Goal: Transaction & Acquisition: Download file/media

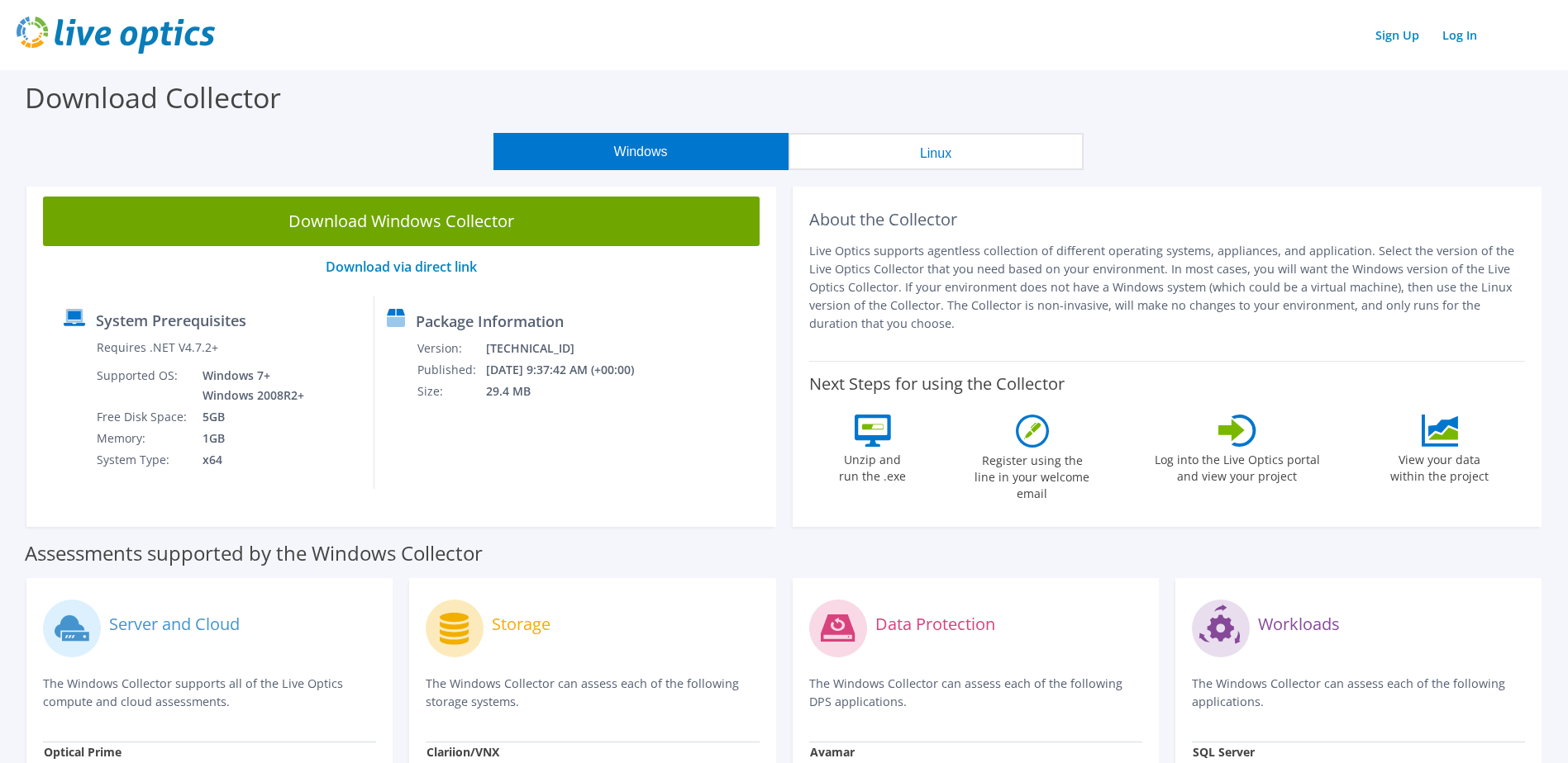
click at [826, 149] on button "Linux" at bounding box center [936, 152] width 295 height 37
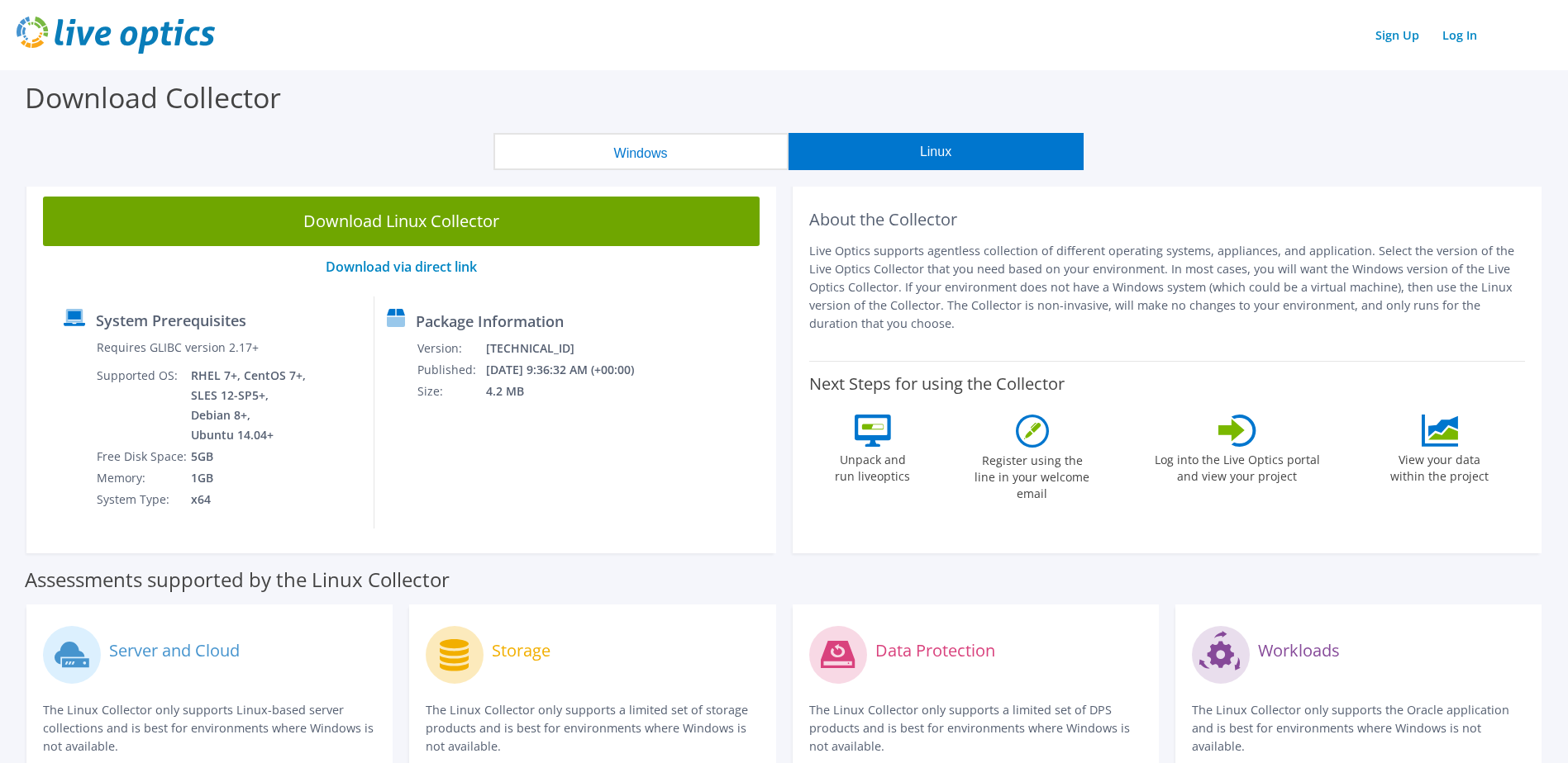
click at [734, 161] on button "Windows" at bounding box center [640, 152] width 295 height 37
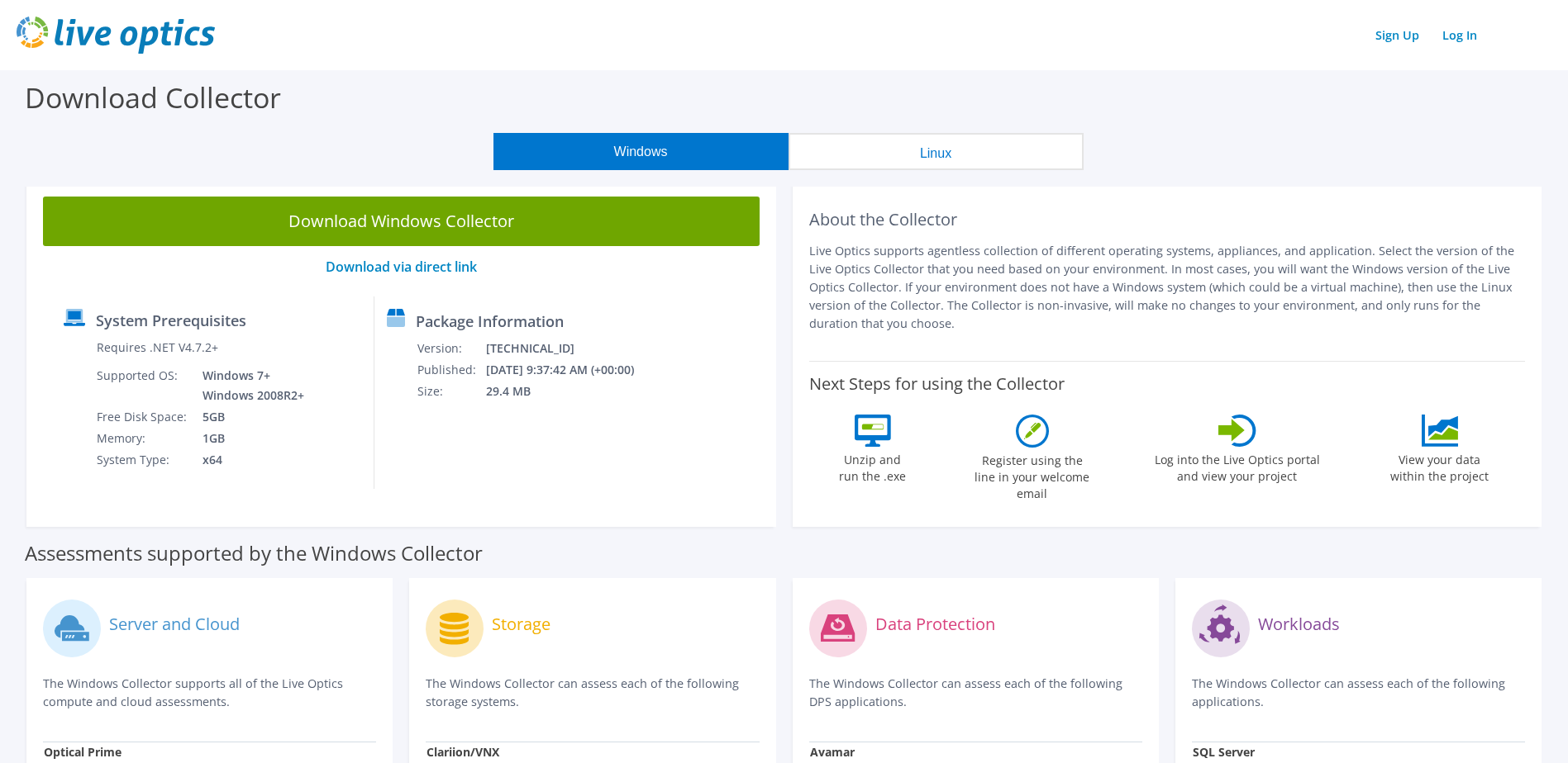
click at [909, 154] on button "Linux" at bounding box center [936, 152] width 295 height 37
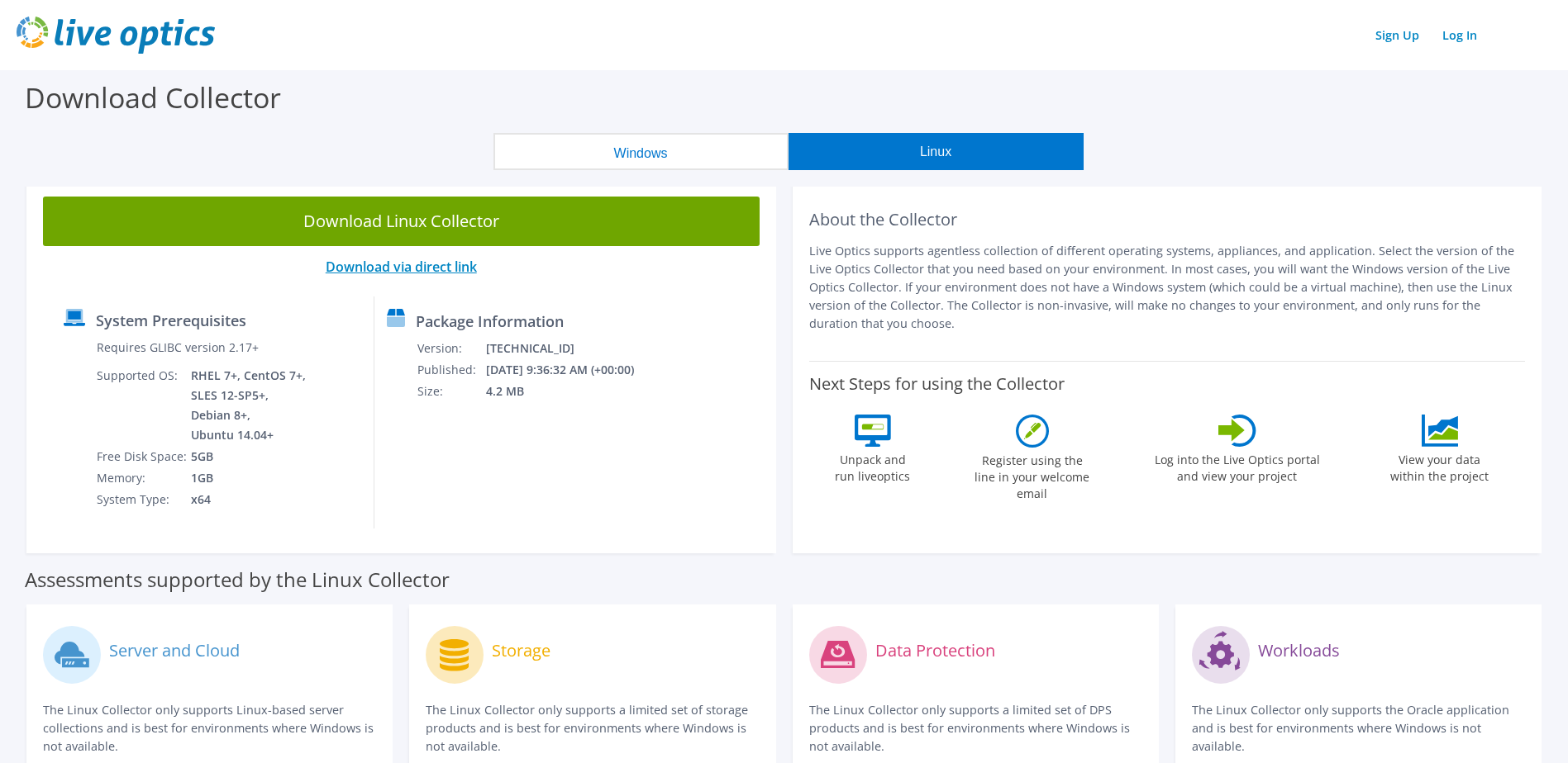
click at [447, 265] on link "Download via direct link" at bounding box center [402, 267] width 152 height 18
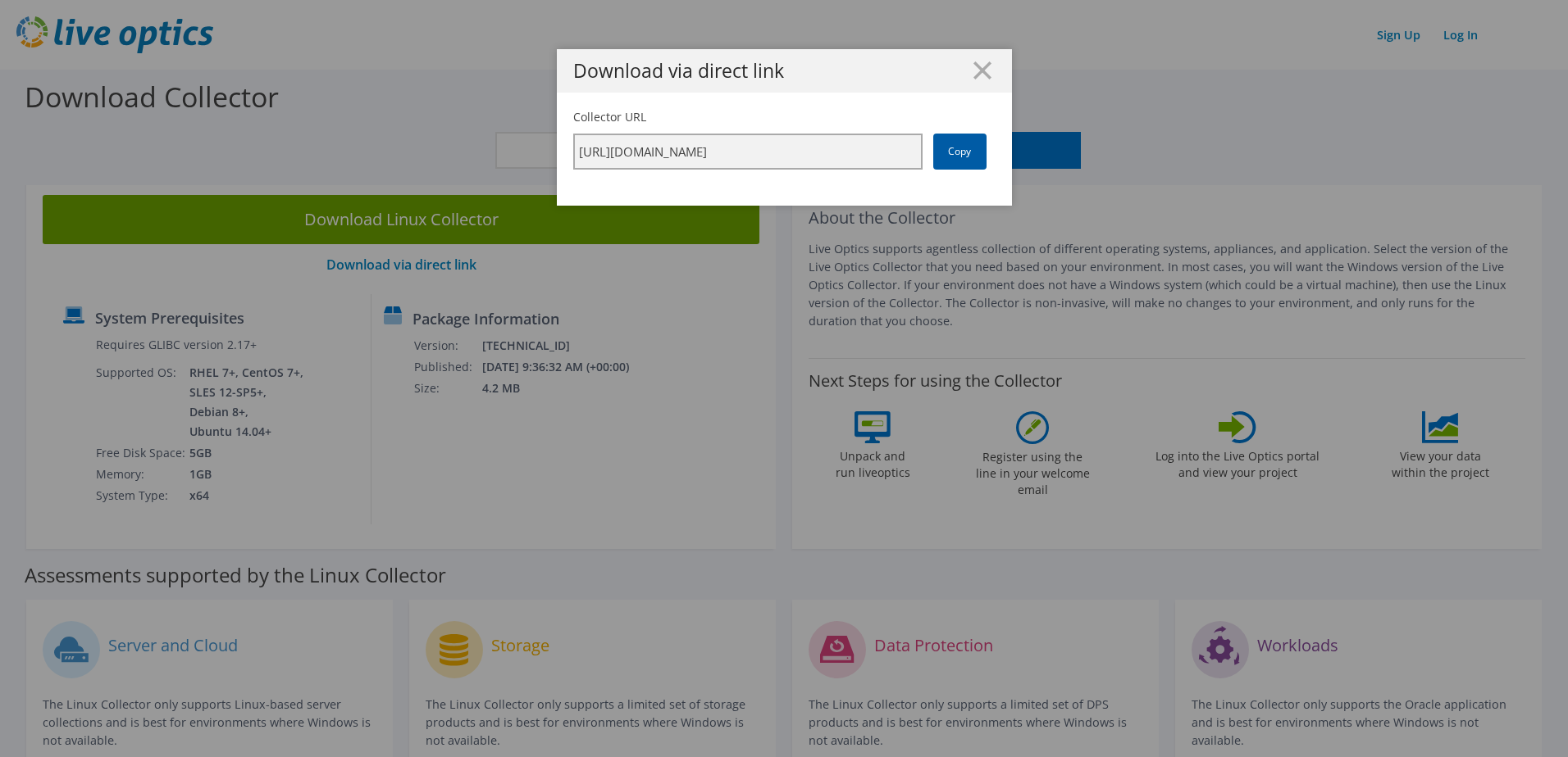
scroll to position [0, 279]
drag, startPoint x: 570, startPoint y: 154, endPoint x: 949, endPoint y: 155, distance: 379.0
click at [949, 155] on div "Collector URL [URL][DOMAIN_NAME] Copy" at bounding box center [784, 139] width 422 height 61
click at [980, 79] on icon at bounding box center [982, 71] width 18 height 18
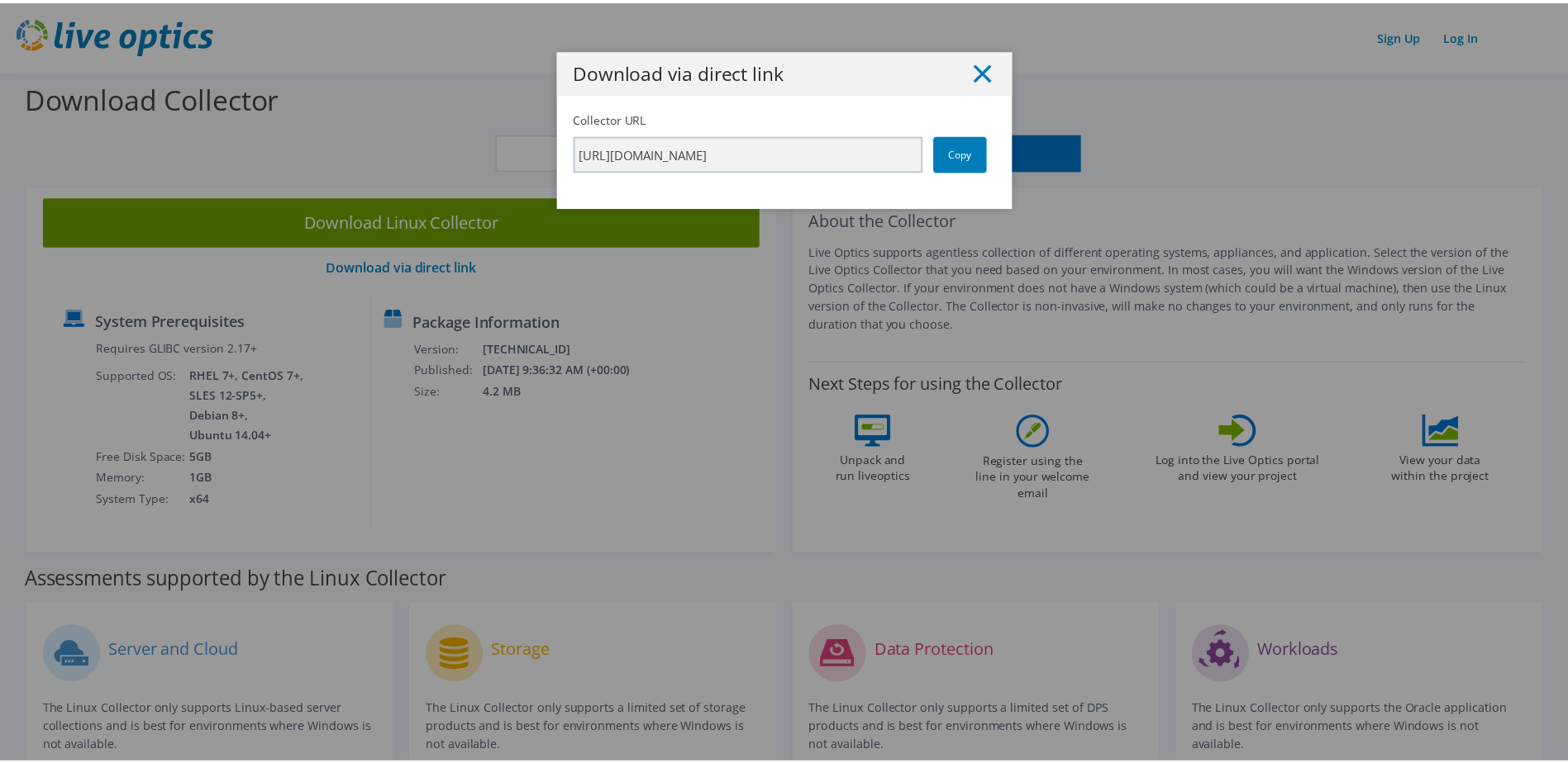
scroll to position [0, 0]
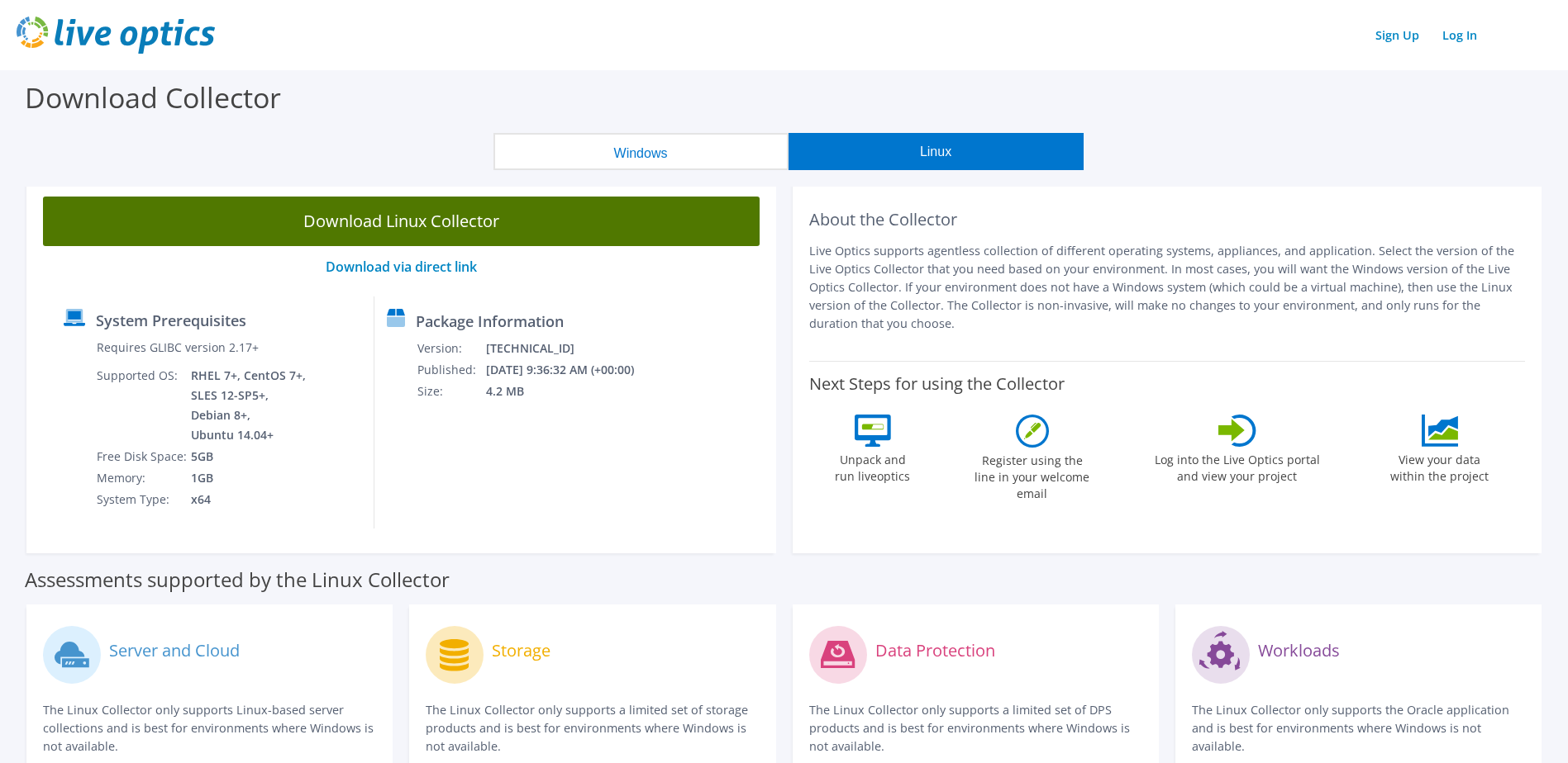
click at [458, 218] on link "Download Linux Collector" at bounding box center [401, 221] width 717 height 49
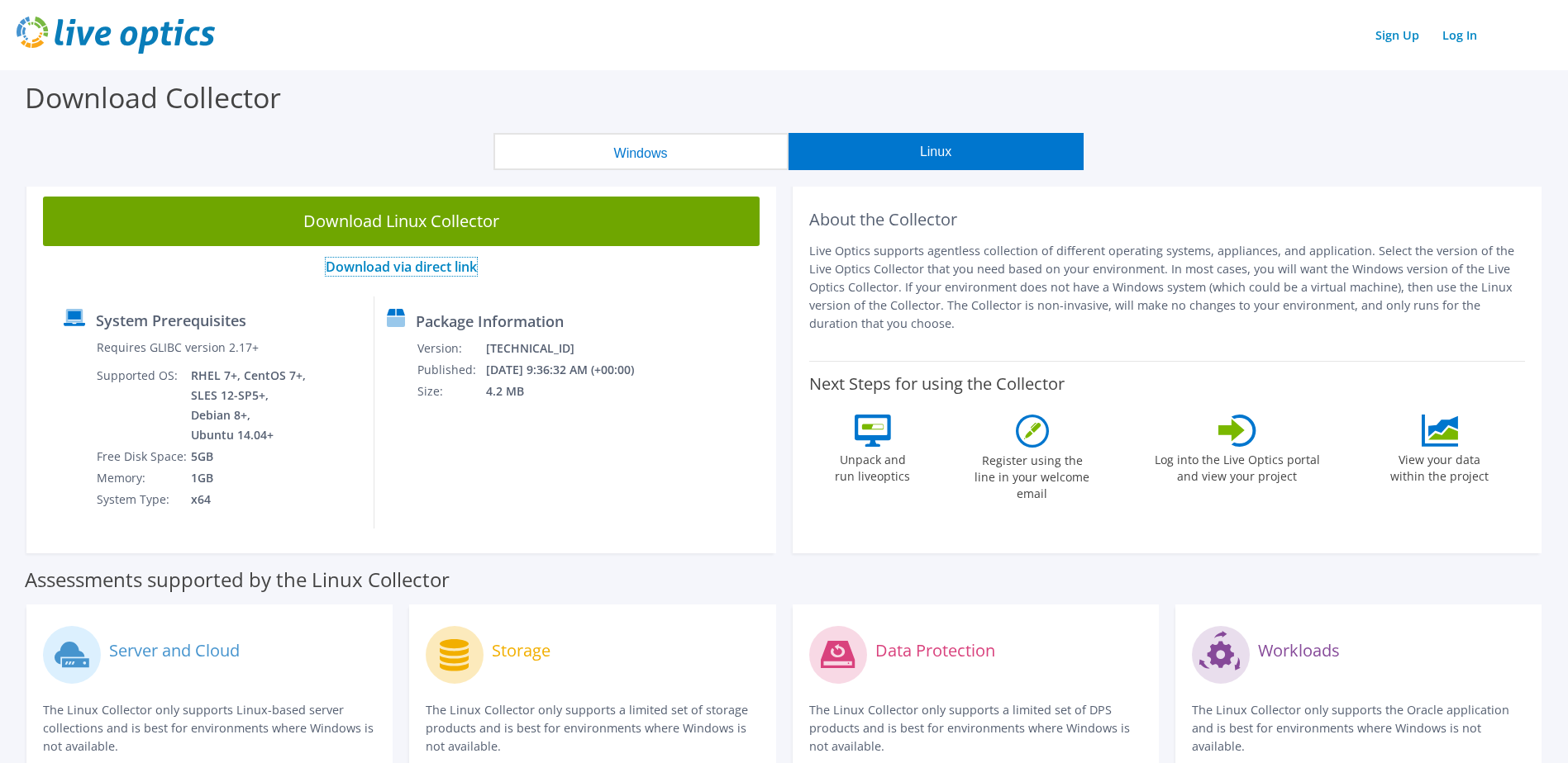
drag, startPoint x: 457, startPoint y: 266, endPoint x: 473, endPoint y: 267, distance: 16.0
click at [457, 266] on link "Download via direct link" at bounding box center [402, 267] width 152 height 18
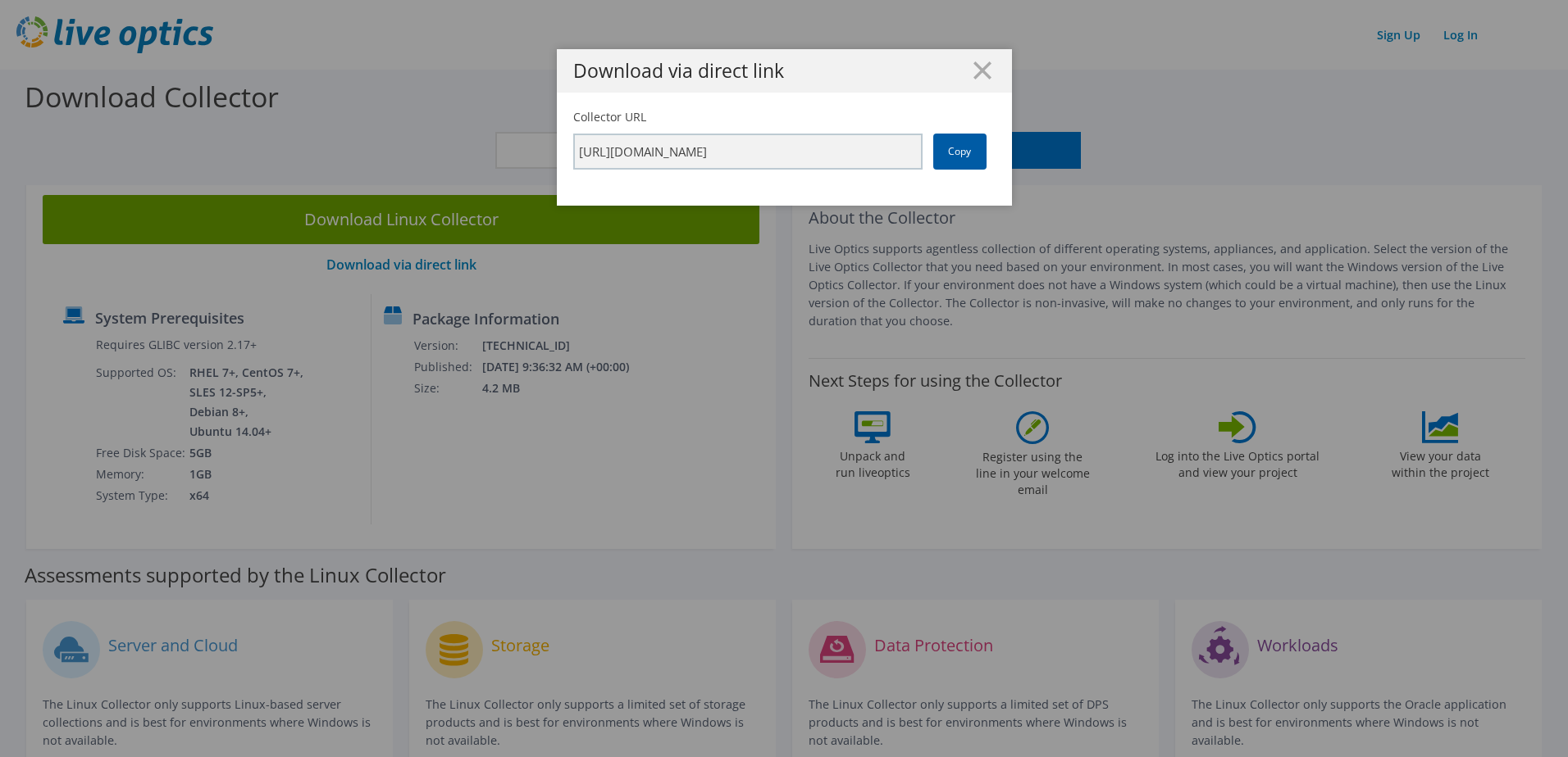
click at [949, 163] on link "Copy" at bounding box center [959, 152] width 53 height 36
click at [980, 70] on icon at bounding box center [982, 71] width 18 height 18
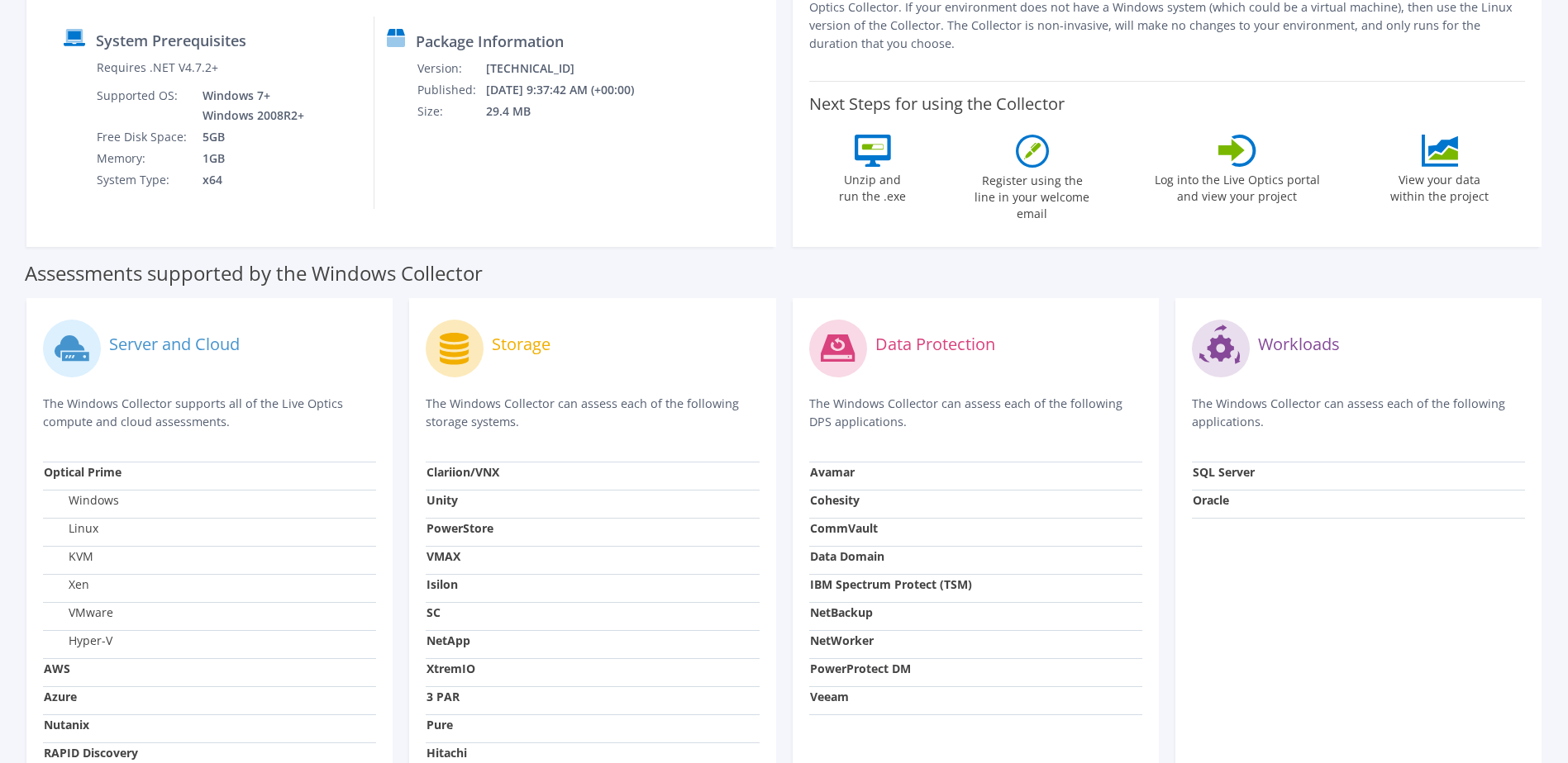
scroll to position [330, 0]
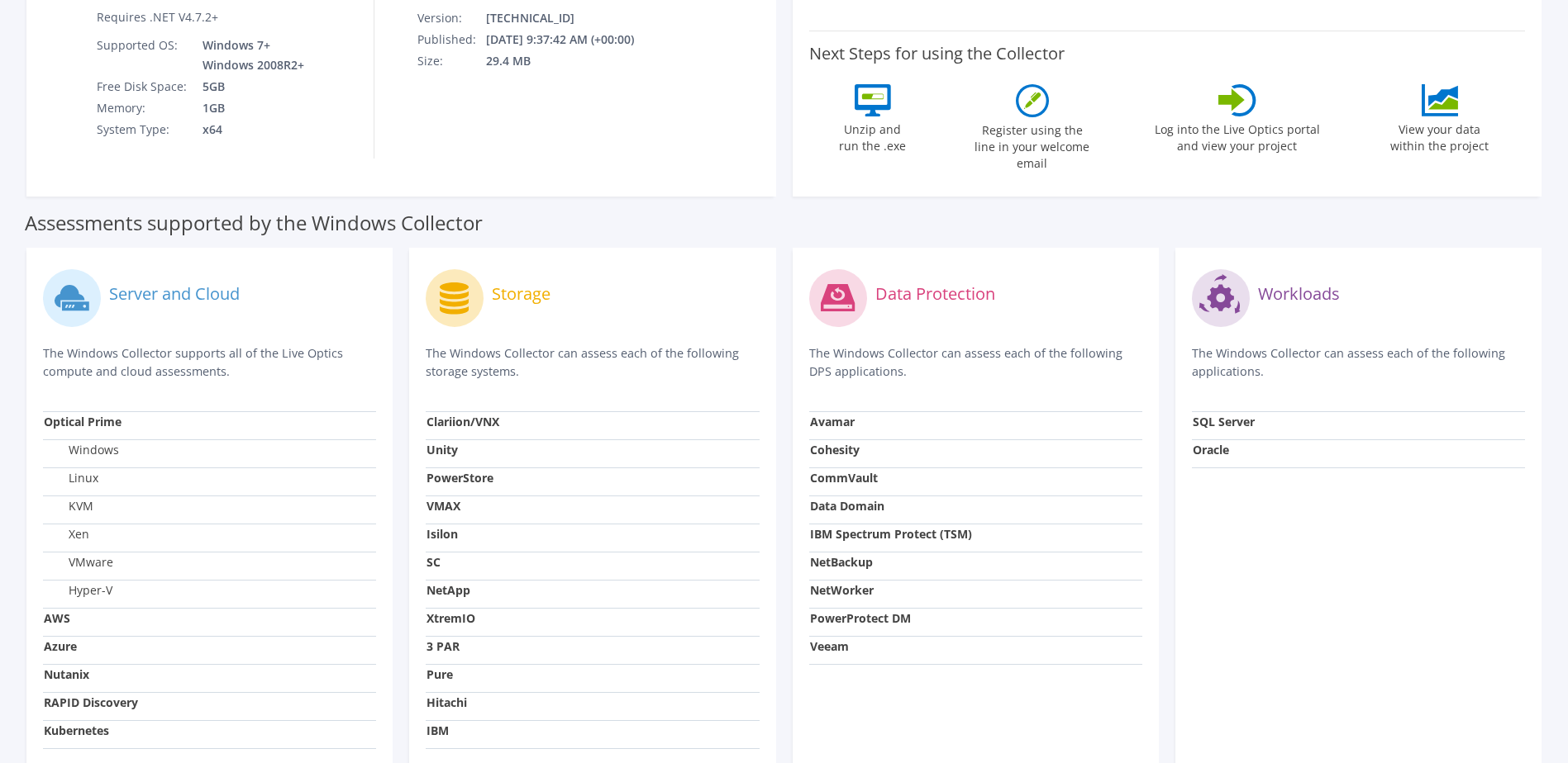
click at [104, 554] on label "VMware" at bounding box center [79, 562] width 69 height 16
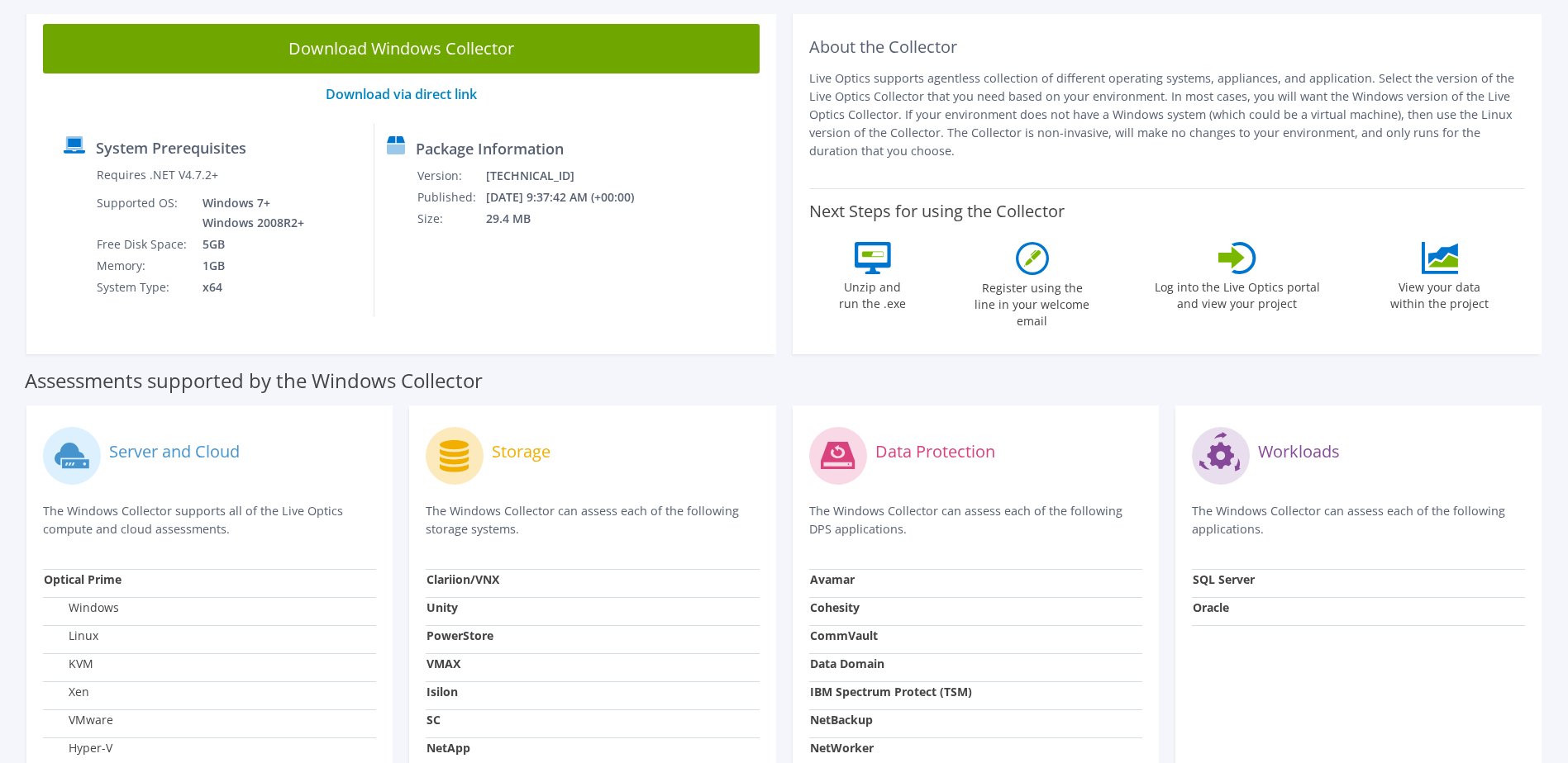
scroll to position [0, 0]
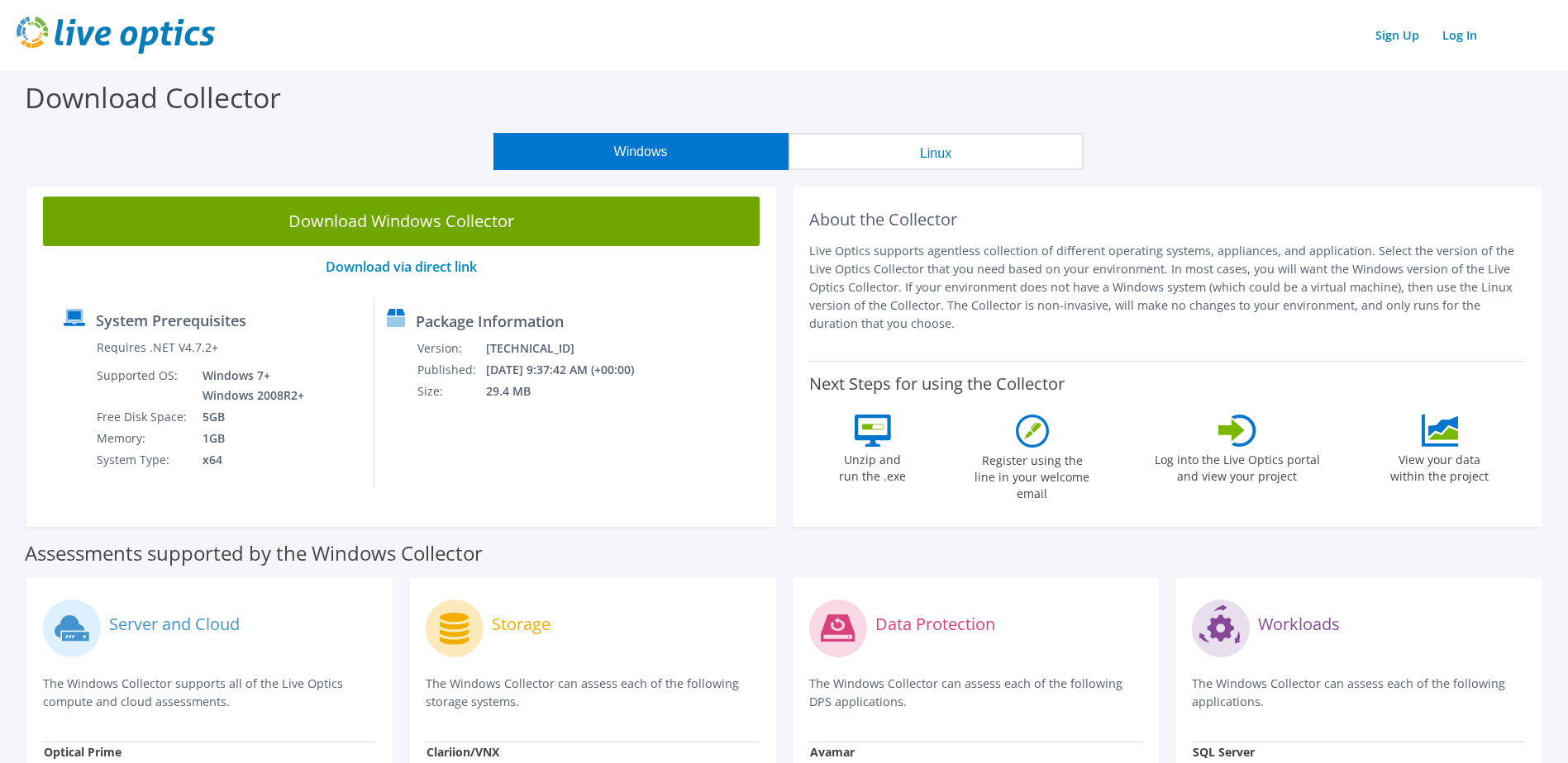
click at [1037, 423] on icon at bounding box center [1032, 431] width 33 height 33
click at [1248, 434] on icon at bounding box center [1237, 430] width 38 height 32
click at [1495, 451] on label "View your data within the project" at bounding box center [1440, 466] width 119 height 38
click at [1170, 443] on div "Log into the Live Optics portal and view your project" at bounding box center [1237, 462] width 167 height 96
click at [858, 161] on button "Linux" at bounding box center [936, 152] width 295 height 37
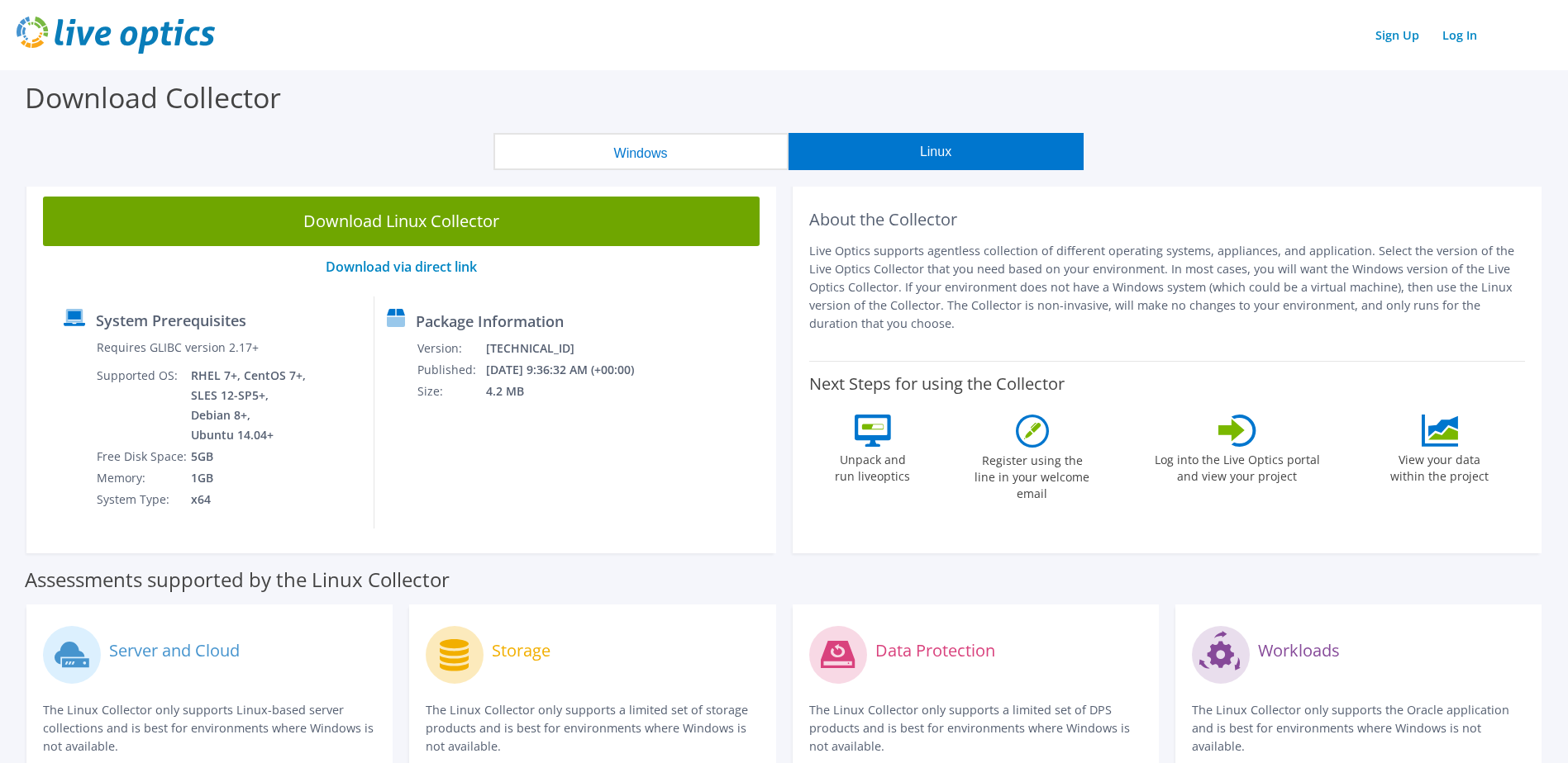
click at [586, 138] on button "Windows" at bounding box center [640, 152] width 295 height 37
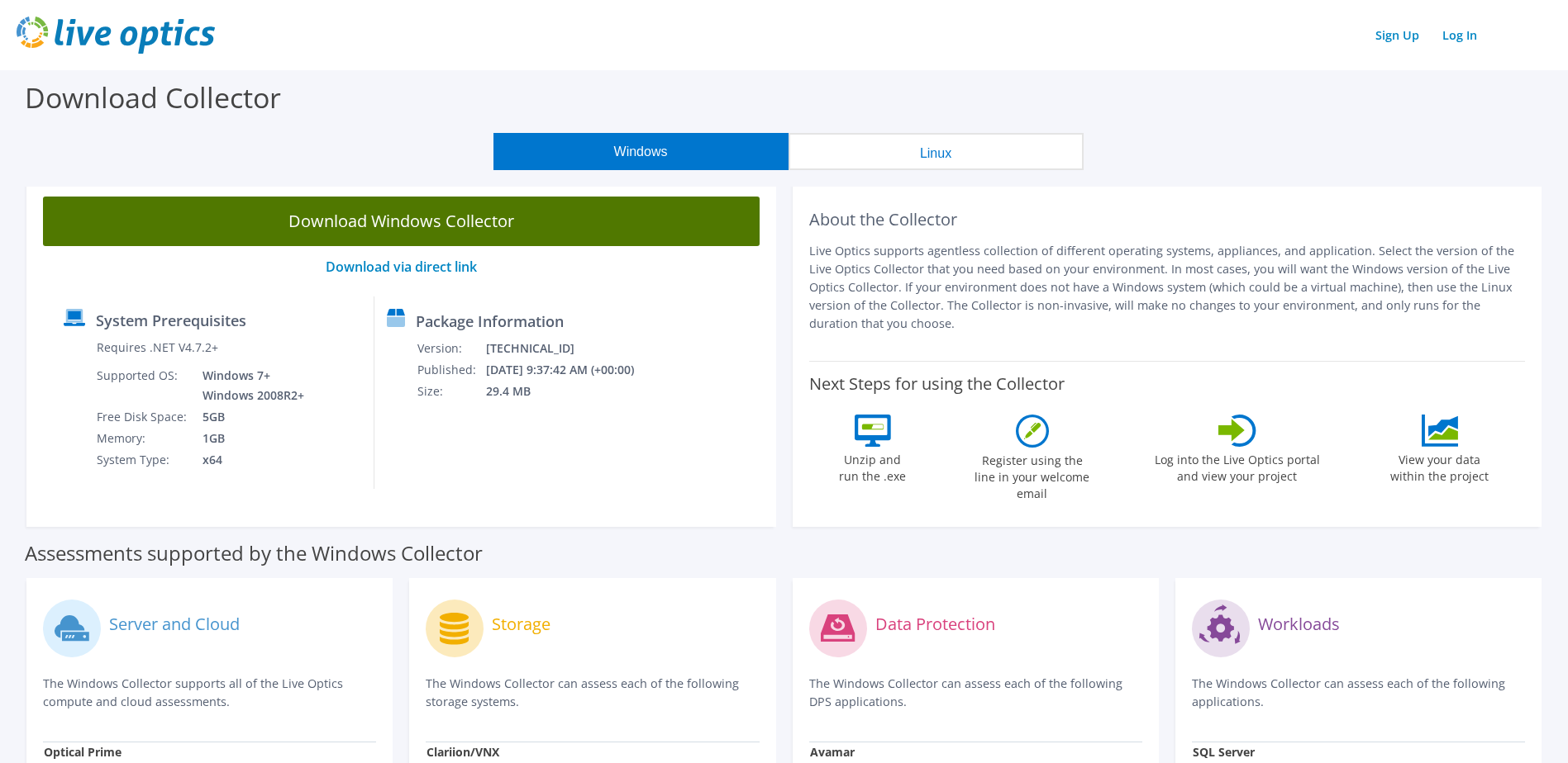
click at [458, 227] on link "Download Windows Collector" at bounding box center [401, 221] width 717 height 49
